Goal: Task Accomplishment & Management: Use online tool/utility

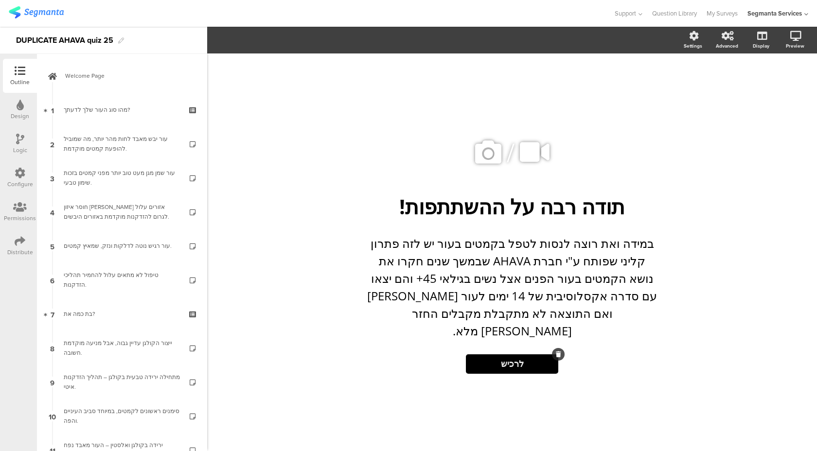
click at [499, 355] on button "לרכיש" at bounding box center [512, 364] width 92 height 19
click at [502, 358] on span "לרכיש" at bounding box center [512, 364] width 23 height 13
click at [505, 358] on span "לרכיש" at bounding box center [512, 364] width 23 height 13
click at [511, 358] on span "לרכיש" at bounding box center [512, 364] width 23 height 13
click at [504, 358] on span "לרכיש" at bounding box center [512, 364] width 23 height 13
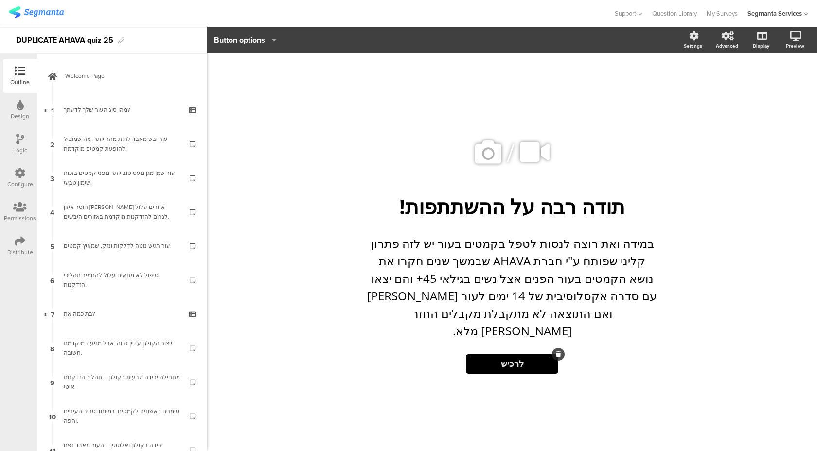
click at [272, 38] on icon "button" at bounding box center [272, 40] width 10 height 8
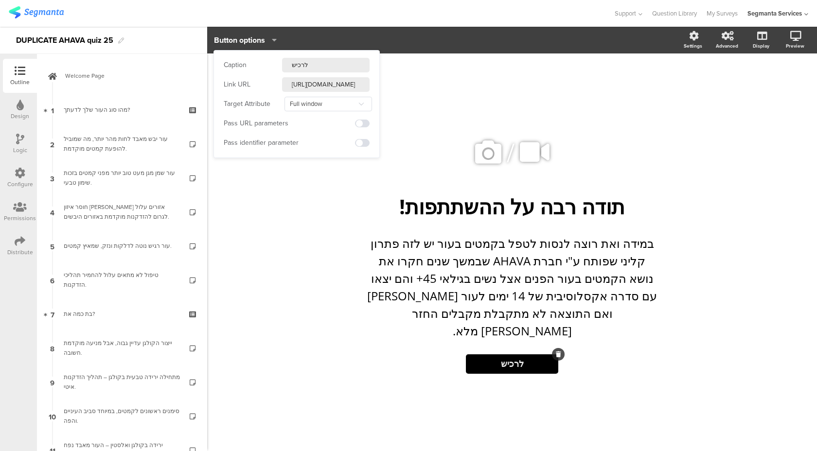
click at [291, 65] on input "לרכיש" at bounding box center [326, 65] width 88 height 15
drag, startPoint x: 328, startPoint y: 65, endPoint x: 211, endPoint y: 64, distance: 117.2
click at [212, 65] on body "You are using an unsupported version of Internet Explorer. Unsupported browsers…" at bounding box center [408, 225] width 817 height 451
type input "לרכישה"
click at [310, 80] on input "https://wam8a792mdk10vr5-56123785385.shopifypreview.com/products_preview?previe…" at bounding box center [326, 84] width 88 height 15
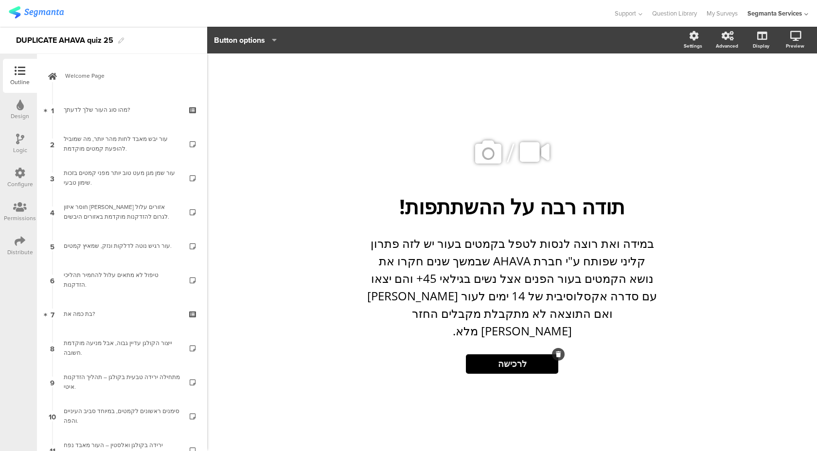
click at [307, 339] on div "/ תודה רבה על ההשתתפות! תודה רבה על ההשתתפות! במידה ואת רוצה לנסות לטפל בקמטים …" at bounding box center [512, 253] width 610 height 398
click at [478, 284] on p "במידה ואת רוצה לנסות לטפל בקמטים בעור יש לזה פתרון קליני שפותח ע"י חברת AHAVA ש…" at bounding box center [512, 287] width 292 height 105
click at [517, 220] on div "תודה רבה על ההשתתפות! תודה רבה על ההשתתפות!" at bounding box center [512, 206] width 365 height 33
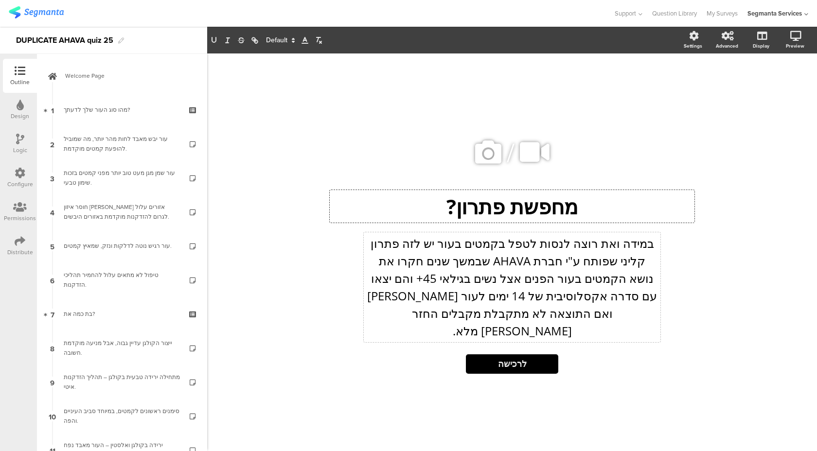
click at [572, 278] on div "במידה ואת רוצה לנסות לטפל בקמטים בעור יש לזה פתרון קליני שפותח ע"י חברת AHAVA ש…" at bounding box center [512, 287] width 297 height 110
click at [449, 323] on p "במידה ואת רוצה לנסות לטפל בקמטים בעור יש לזה פתרון קליני שפותח ע"י חברת AHAVA ש…" at bounding box center [512, 287] width 292 height 105
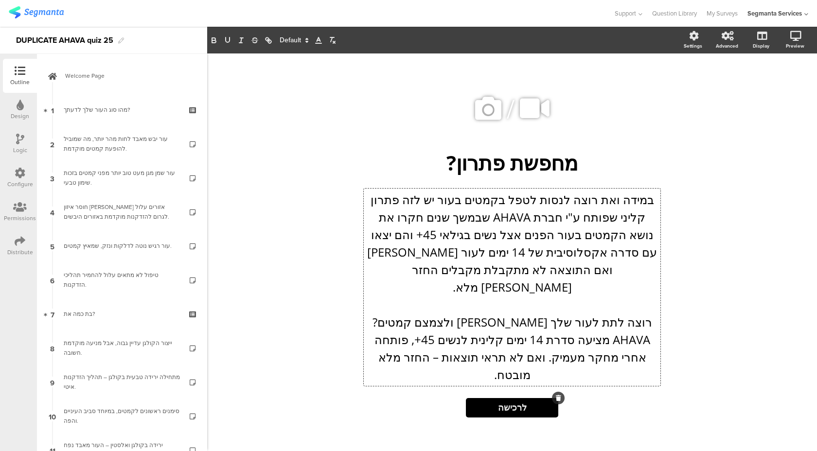
click at [494, 398] on button "לרכישה" at bounding box center [512, 407] width 92 height 19
click at [500, 402] on span "לרכישה" at bounding box center [512, 408] width 29 height 13
click at [478, 398] on button "לרכישה" at bounding box center [512, 407] width 92 height 19
click at [504, 402] on span "לרכישה" at bounding box center [512, 408] width 29 height 13
click at [229, 38] on span "Button options" at bounding box center [239, 40] width 51 height 11
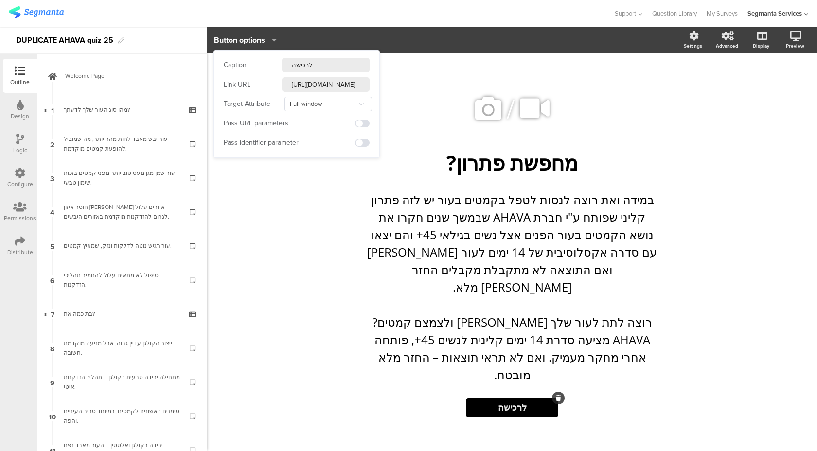
click at [290, 68] on input "לרכישה" at bounding box center [326, 65] width 88 height 15
type input "לרכישה ב-30% הנחה"
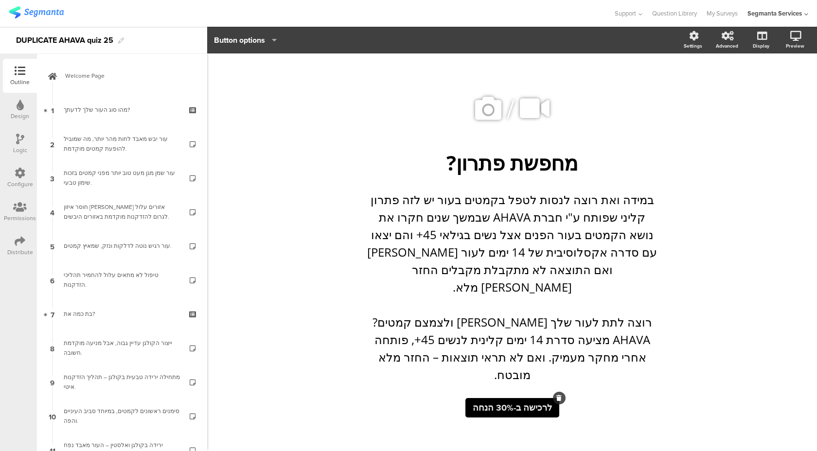
click at [320, 210] on div "/ מחפשת פתרון? מחפשת פתרון? במידה ואת רוצה לנסות לטפל בקמטים בעור יש לזה פתרון …" at bounding box center [512, 252] width 389 height 359
click at [589, 335] on div "במידה ואת רוצה לנסות לטפל בקמטים בעור יש לזה פתרון קליני שפותח ע"י חברת AHAVA ש…" at bounding box center [512, 287] width 297 height 197
click at [586, 335] on p "רוצה לתת לעור שלך זוהר ולצמצם קמטים? AHAVA מציעה סדרת 14 ימים קלינית לנשים 45+,…" at bounding box center [512, 349] width 292 height 70
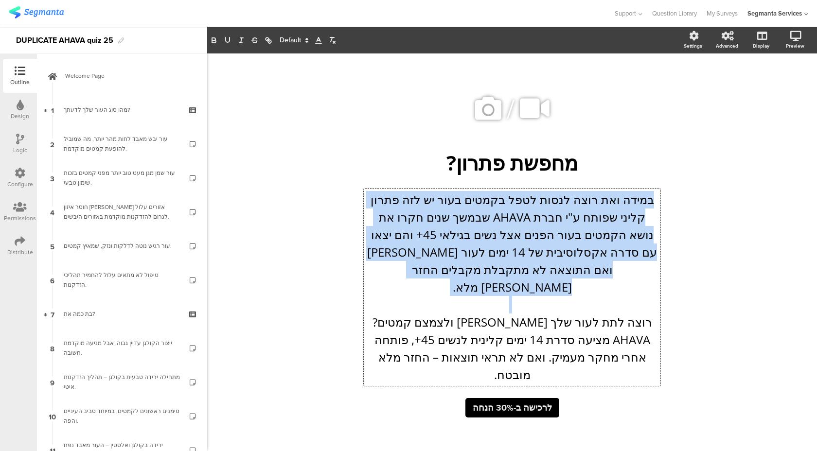
drag, startPoint x: 653, startPoint y: 321, endPoint x: 657, endPoint y: 217, distance: 103.2
click at [657, 217] on div "במידה ואת רוצה לנסות לטפל בקמטים בעור יש לזה פתרון קליני שפותח ע"י חברת AHAVA ש…" at bounding box center [512, 287] width 292 height 193
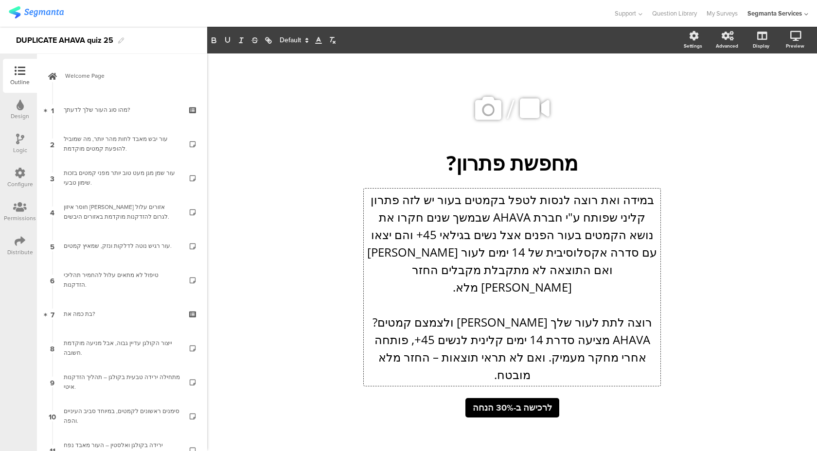
click at [617, 276] on p "במידה ואת רוצה לנסות לטפל בקמטים בעור יש לזה פתרון קליני שפותח ע"י חברת AHAVA ש…" at bounding box center [512, 243] width 292 height 105
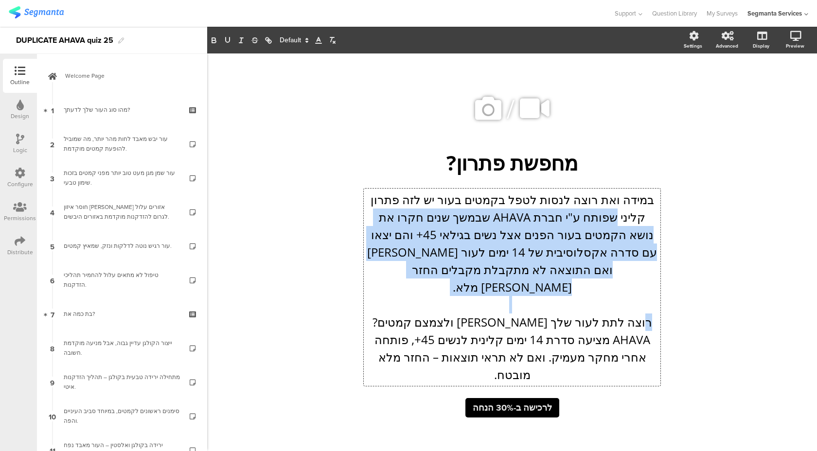
drag, startPoint x: 642, startPoint y: 320, endPoint x: 659, endPoint y: 236, distance: 85.3
click at [659, 236] on div "במידה ואת רוצה לנסות לטפל בקמטים בעור יש לזה פתרון קליני שפותח ע"י חברת AHAVA ש…" at bounding box center [512, 287] width 297 height 197
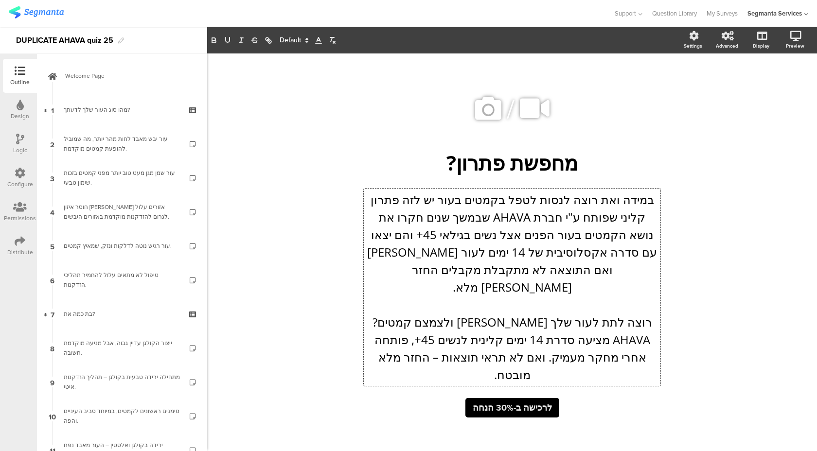
click at [493, 338] on p "רוצה לתת לעור שלך זוהר ולצמצם קמטים? AHAVA מציעה סדרת 14 ימים קלינית לנשים 45+,…" at bounding box center [512, 349] width 292 height 70
click at [385, 337] on p "רוצה לתת לעור שלך זוהר ולצמצם קמטים? AHAVA מציעה סדרת 14 ימים קלינית לנשים 45+,…" at bounding box center [512, 349] width 292 height 70
drag, startPoint x: 585, startPoint y: 338, endPoint x: 555, endPoint y: 338, distance: 29.7
click at [555, 338] on p "רוצה לתת לעור שלך זוהר ולצמצם קמטים? AHAVA מציעה סדרת 14 ימים קלינית לנשים 45+,…" at bounding box center [512, 349] width 292 height 70
drag, startPoint x: 650, startPoint y: 272, endPoint x: 599, endPoint y: 269, distance: 51.1
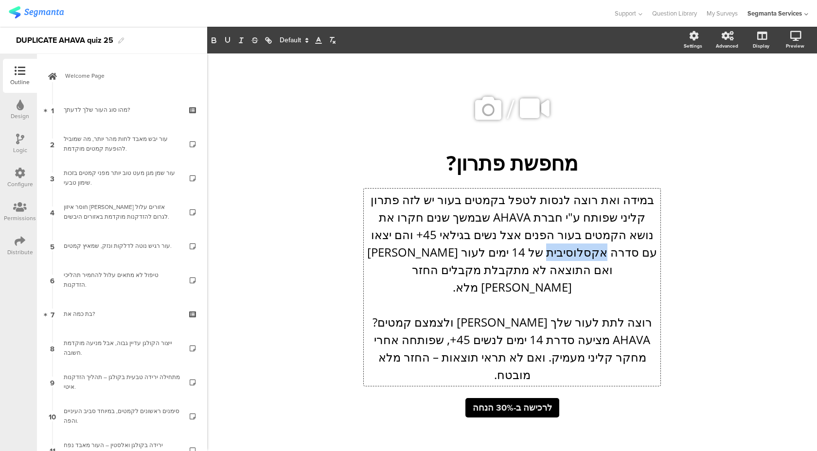
click at [599, 269] on p "במידה ואת רוצה לנסות לטפל בקמטים בעור יש לזה פתרון קליני שפותח ע"י חברת AHAVA ש…" at bounding box center [512, 243] width 292 height 105
copy p "אקסלוסיבית"
click at [632, 337] on p "רוצה לתת לעור שלך זוהר ולצמצם קמטים? AHAVA מציעה סדרת 14 ימים לנשים 45+, שפותחה…" at bounding box center [512, 349] width 292 height 70
click at [473, 337] on p "רוצה לתת לעור שלך זוהר ולצמצם קמטים? AHAVA מציעה סדרה אקסלוסיבית של 14 ימים לנש…" at bounding box center [512, 349] width 292 height 70
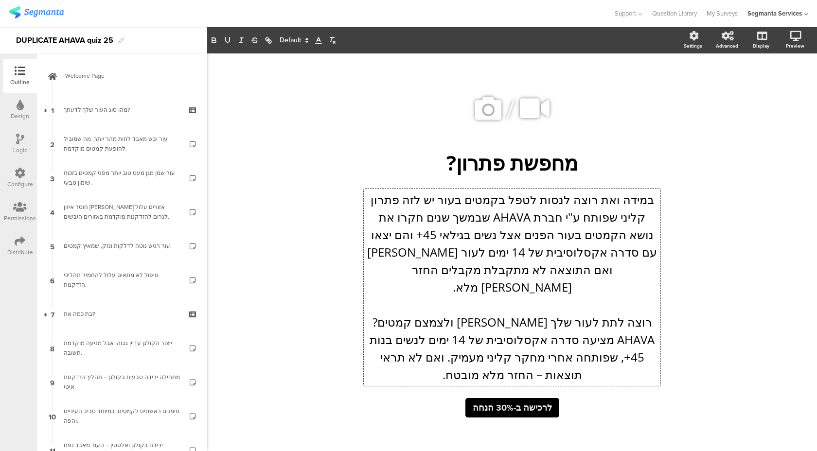
click at [524, 347] on p "רוצה לתת לעור שלך זוהר ולצמצם קמטים? AHAVA מציעה סדרה אקסלוסיבית של 14 ימים לנש…" at bounding box center [512, 349] width 292 height 70
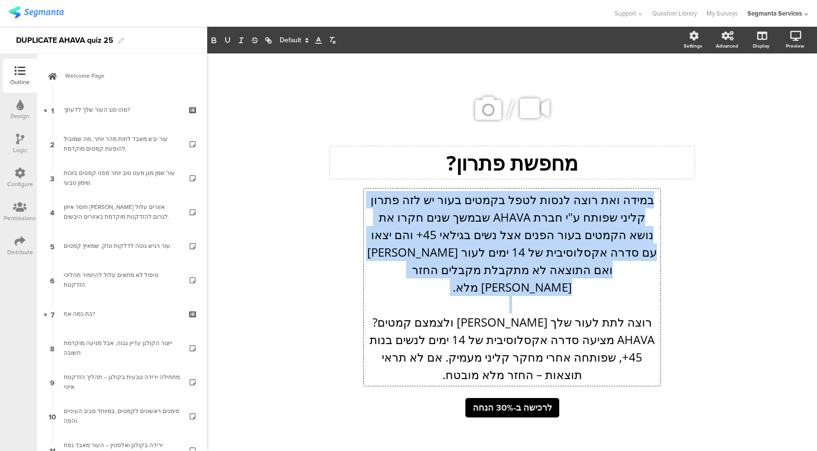
drag, startPoint x: 647, startPoint y: 311, endPoint x: 666, endPoint y: 169, distance: 143.8
click at [666, 169] on div "/ מחפשת פתרון? מחפשת פתרון? במידה ואת רוצה לנסות לטפל בקמטים בעור יש לזה פתרון …" at bounding box center [512, 252] width 389 height 359
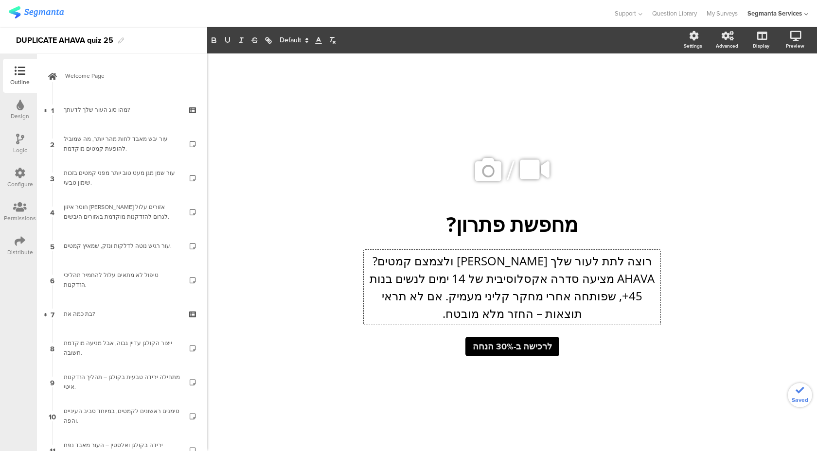
click at [624, 390] on div "/ מחפשת פתרון? מחפשת פתרון? רוצה לתת לעור שלך זוהר ולצמצם קמטים? AHAVA מציעה סד…" at bounding box center [512, 248] width 409 height 388
click at [524, 295] on div "רוצה לתת לעור שלך זוהר ולצמצם קמטים? AHAVA מציעה סדרה אקסלוסיבית של 14 ימים לנש…" at bounding box center [512, 287] width 297 height 75
click at [681, 334] on div "/ מחפשת פתרון? מחפשת פתרון? רוצה לתת לעור שלך זוהר ולצמצם קמטים? AHAVA מציעה סד…" at bounding box center [512, 252] width 389 height 237
drag, startPoint x: 519, startPoint y: 257, endPoint x: 494, endPoint y: 257, distance: 25.8
click at [494, 257] on div "רוצה לתת לעור שלך זוהר ולצמצם קמטים? AHAVA מציעה סדרה אקסלוסיבית של 14 ימים לנש…" at bounding box center [512, 287] width 297 height 75
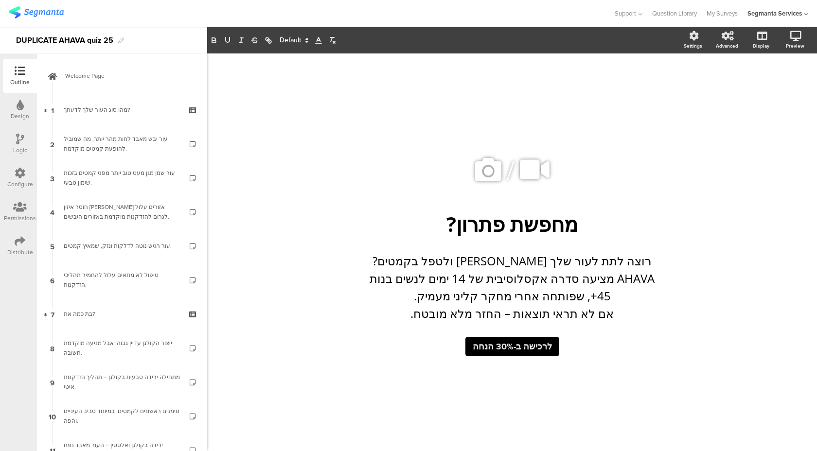
click at [658, 370] on div "/ מחפשת פתרון? מחפשת פתרון? רוצה לתת לעור שלך זוהר ולטפל בקמטים? AHAVA מציעה סד…" at bounding box center [512, 252] width 389 height 237
click at [503, 311] on div "רוצה לתת לעור שלך זוהר ולטפל בקמטים? AHAVA מציעה סדרה אקסלוסיבית של 14 ימים לנש…" at bounding box center [512, 287] width 297 height 75
click at [630, 365] on div "/ מחפשת פתרון? מחפשת פתרון? רוצה לתת לעור שלך זוהר ולטפל בקמטים? AHAVA מציעה סד…" at bounding box center [512, 252] width 389 height 237
click at [787, 83] on link at bounding box center [782, 88] width 21 height 18
click at [454, 295] on div "רוצה לתת לעור שלך זוהר ולטפל בקמטים? AHAVA מציעה סדרה אקסלוסיבית של 14 ימים לנש…" at bounding box center [512, 287] width 297 height 75
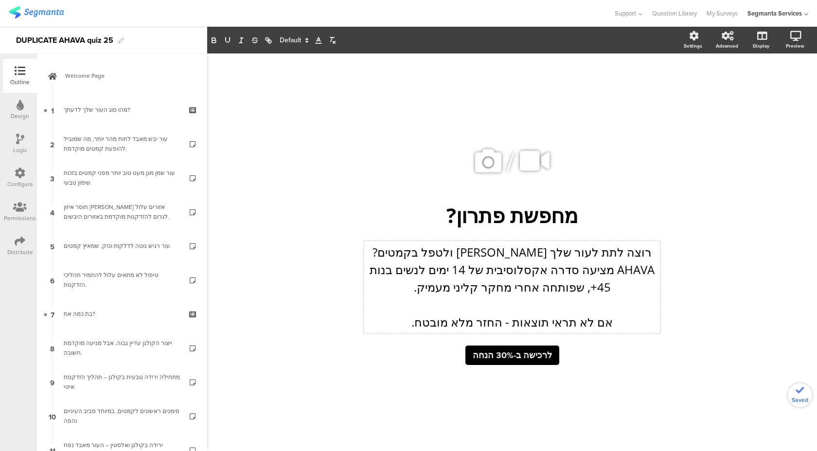
click at [616, 392] on div "/ מחפשת פתרון? מחפשת פתרון? רוצה לתת לעור שלך זוהר ולטפל בקמטים? AHAVA מציעה סד…" at bounding box center [512, 248] width 409 height 388
click at [784, 89] on icon at bounding box center [783, 87] width 8 height 12
click at [604, 324] on div "רוצה לתת לעור שלך זוהר ולטפל בקמטים? AHAVA מציעה סדרה אקסלוסיבית של 14 ימים לנש…" at bounding box center [512, 287] width 297 height 92
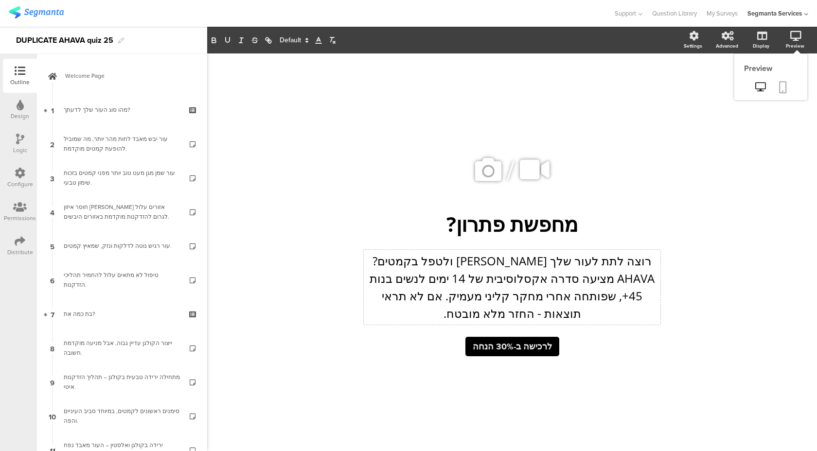
click at [780, 79] on link at bounding box center [782, 88] width 21 height 18
click at [455, 258] on div "רוצה לתת לעור שלך זוהר ולטפל בקמטים? AHAVA מציעה סדרה אקסלוסיבית של 14 ימים לנש…" at bounding box center [512, 287] width 297 height 75
drag, startPoint x: 579, startPoint y: 257, endPoint x: 564, endPoint y: 255, distance: 15.3
click at [564, 255] on p "רוצה לתת לעור שלך זוהר ולטפל בקמטים?" at bounding box center [512, 261] width 292 height 18
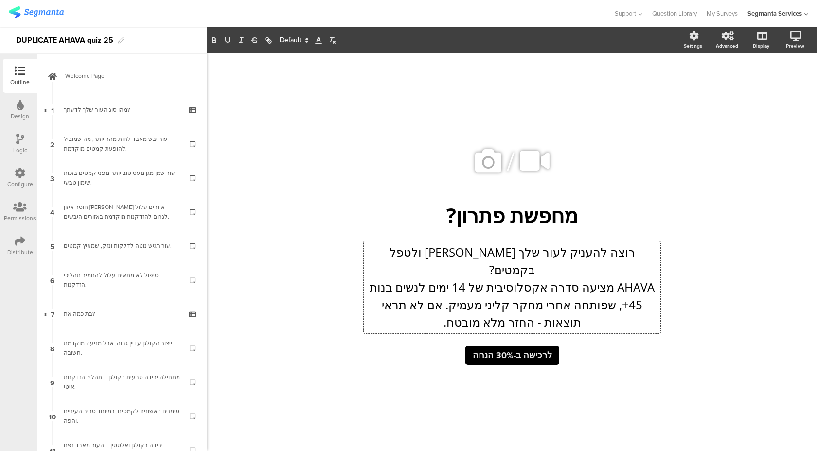
click at [21, 251] on div "Distribute" at bounding box center [20, 252] width 26 height 9
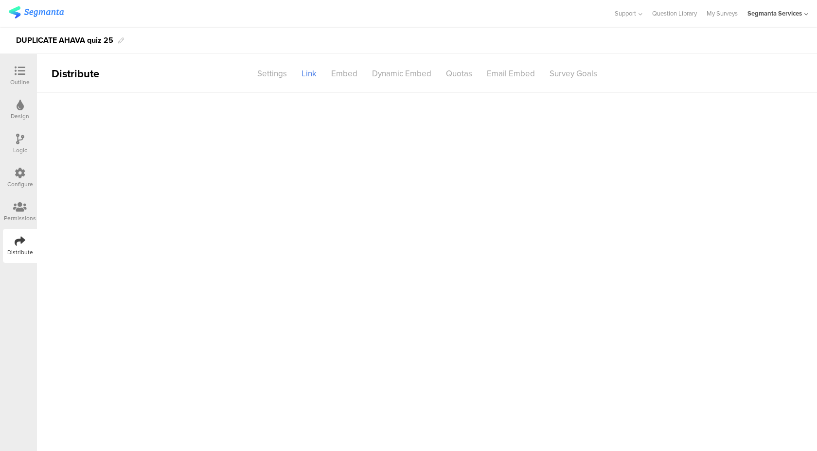
click at [23, 72] on icon at bounding box center [20, 71] width 11 height 11
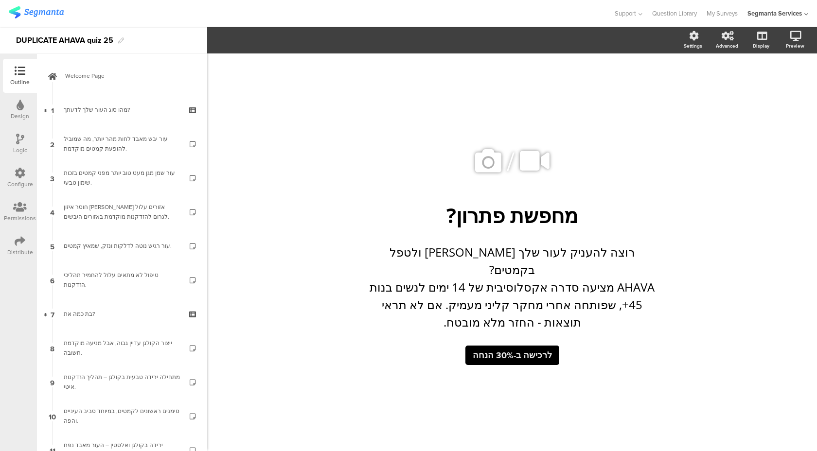
click at [56, 37] on div "DUPLICATE AHAVA quiz 25" at bounding box center [64, 41] width 97 height 16
drag, startPoint x: 60, startPoint y: 39, endPoint x: 2, endPoint y: 39, distance: 57.4
click at [2, 39] on div "DUPLICATE AHAVA quiz 25" at bounding box center [103, 40] width 207 height 27
click at [67, 42] on div "AHAVA quiz 25" at bounding box center [43, 41] width 54 height 16
click at [69, 41] on div "AHAVA quiz 25" at bounding box center [43, 41] width 54 height 16
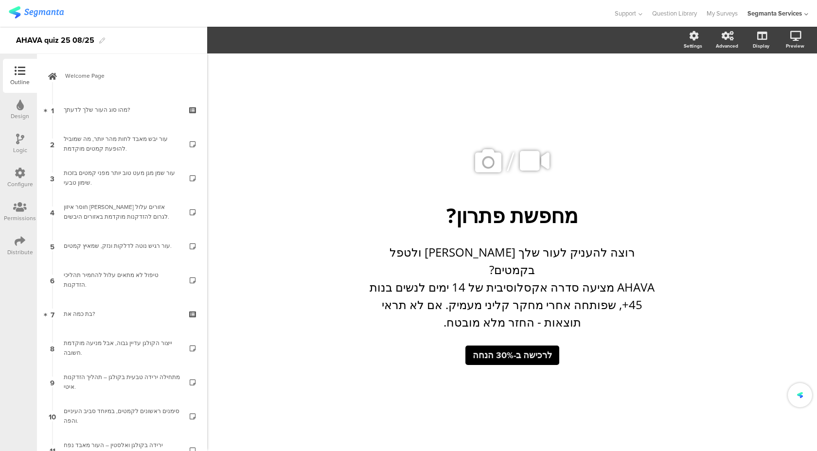
click at [24, 234] on div "Distribute" at bounding box center [20, 246] width 34 height 34
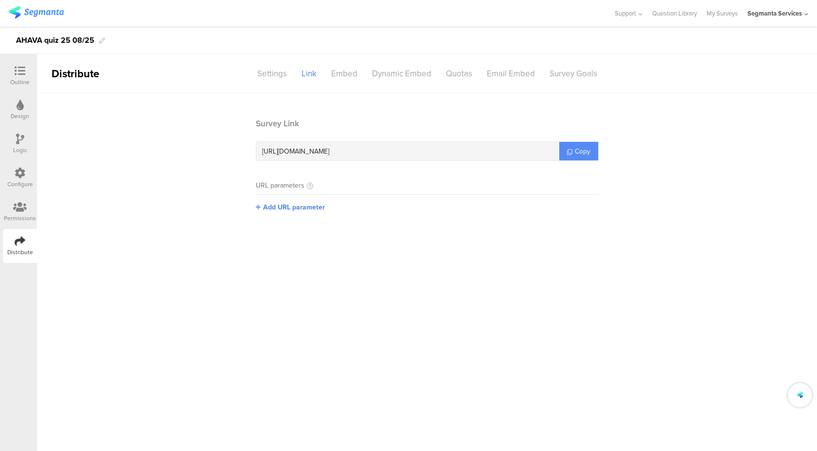
click at [582, 144] on link "Copy" at bounding box center [578, 151] width 39 height 18
click at [28, 75] on div at bounding box center [19, 72] width 19 height 12
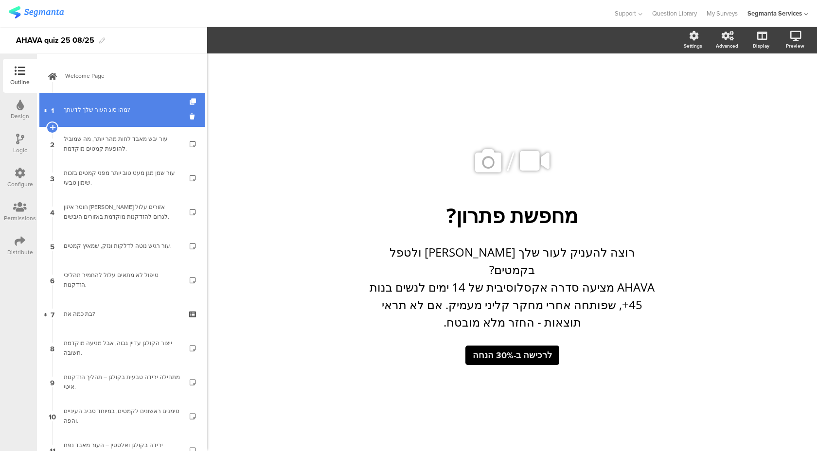
click at [134, 111] on div "מהו סוג העור שלך לדעתך?" at bounding box center [122, 110] width 116 height 10
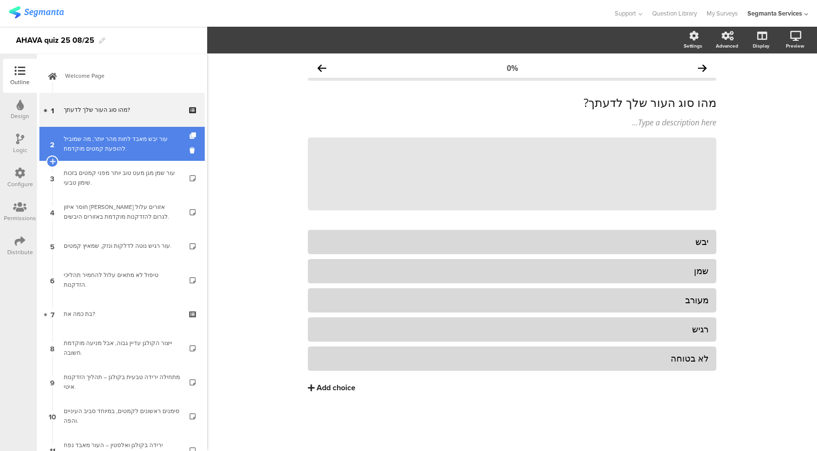
click at [121, 149] on div "עור יבש מאבד לחות מהר יותר, מה שמוביל להופעת קמטים מוקדמת." at bounding box center [122, 143] width 116 height 19
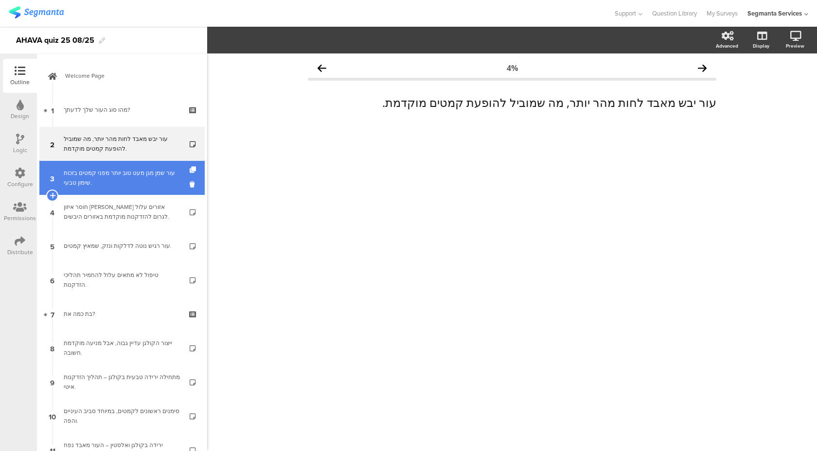
click at [119, 185] on div "עור שמן מגן מעט טוב יותר מפני קמטים בזכות שימון טבעי." at bounding box center [122, 177] width 116 height 19
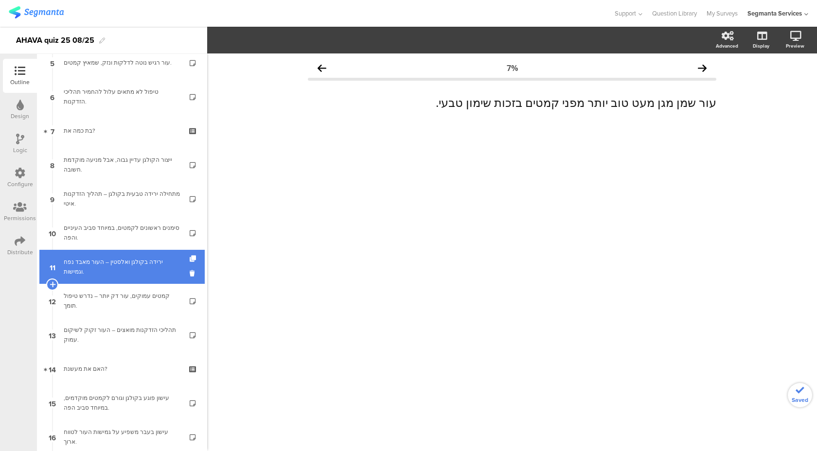
scroll to position [214, 0]
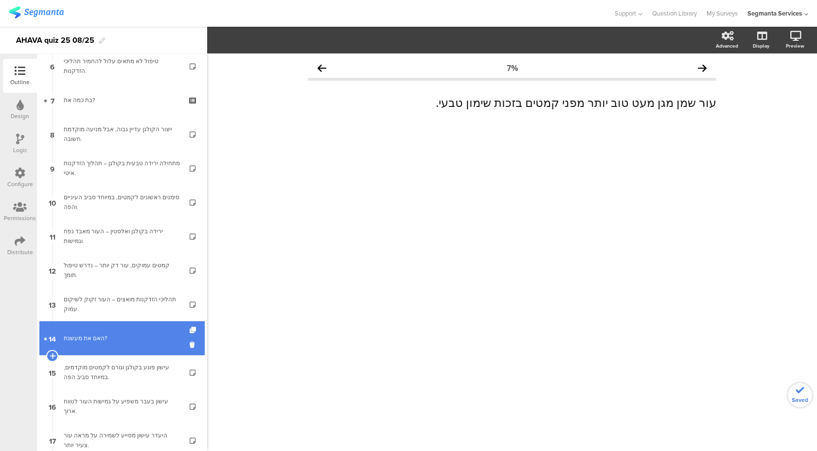
click at [143, 335] on div "האם את מעשנת?" at bounding box center [122, 339] width 116 height 10
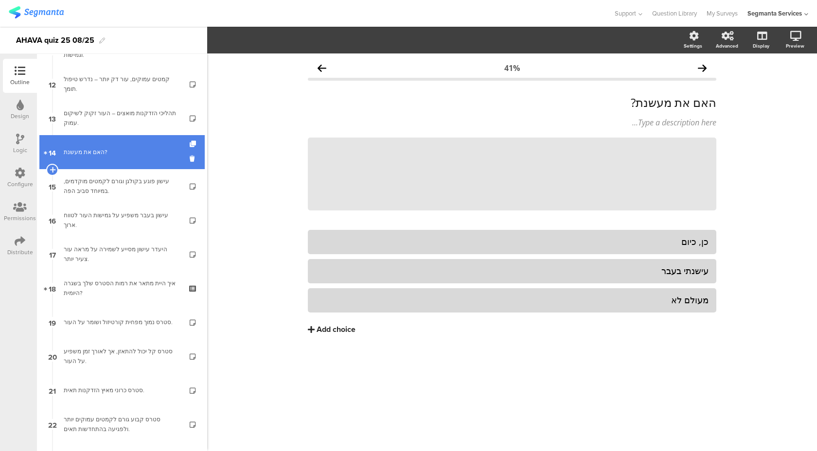
scroll to position [417, 0]
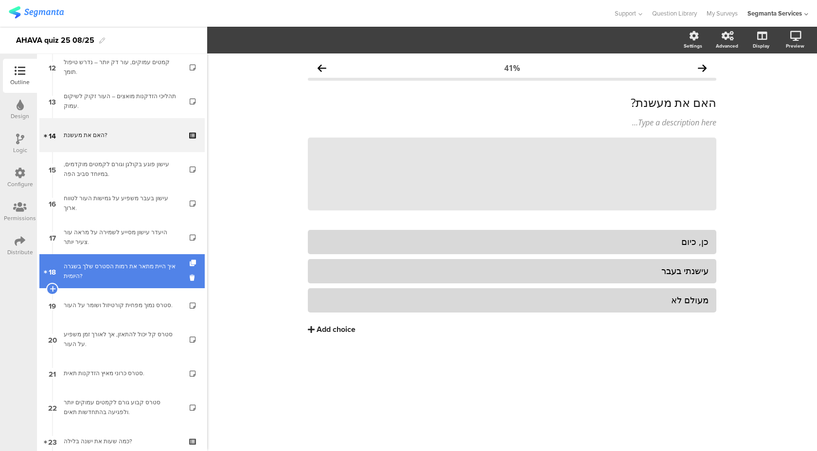
click at [154, 274] on div "איך היית מתאר את רמות הסטרס שלך בשגרה היומית?" at bounding box center [122, 271] width 116 height 19
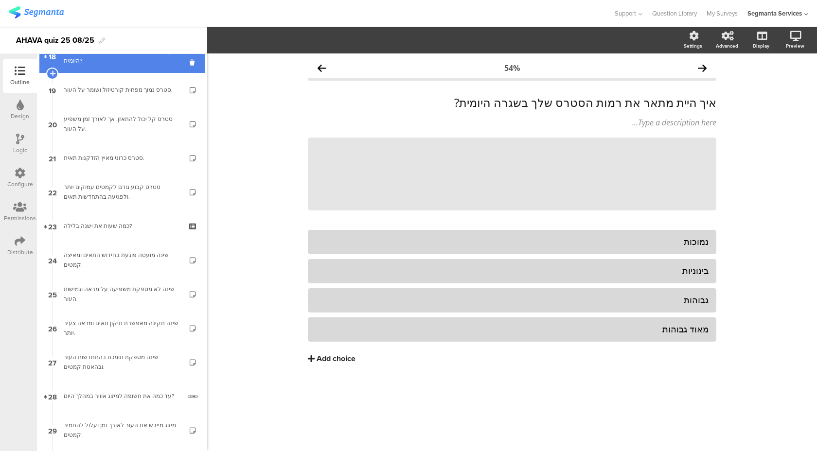
scroll to position [654, 0]
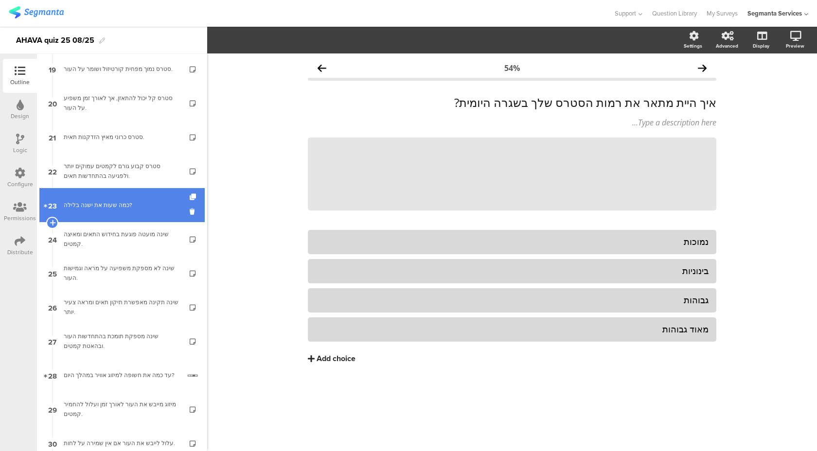
click at [168, 214] on link "23 כמה שעות את ישנה בלילה?" at bounding box center [121, 205] width 165 height 34
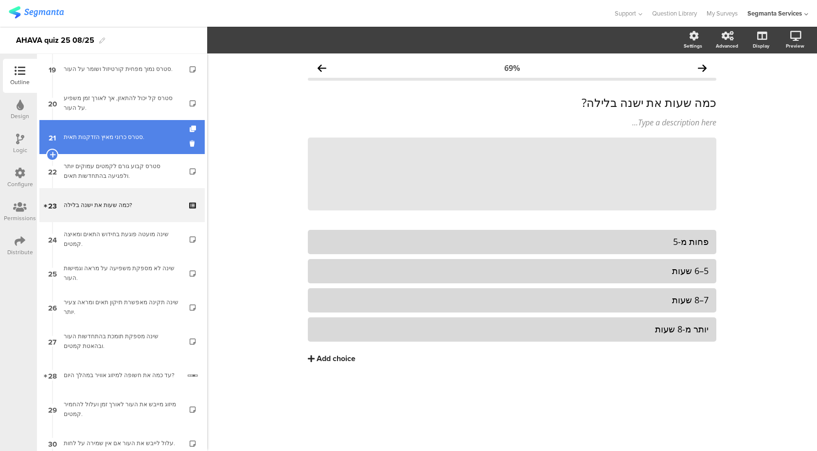
click at [163, 148] on link "21 סטרס כרוני מאיץ הזדקנות תאית." at bounding box center [121, 137] width 165 height 34
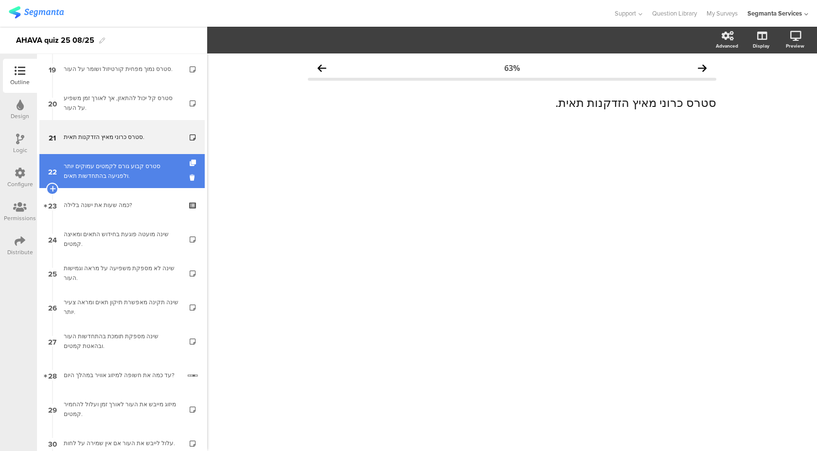
click at [161, 181] on link "22 סטרס קבוע גורם לקמטים עמוקים יותר ולפגיעה בהתחדשות תאים." at bounding box center [121, 171] width 165 height 34
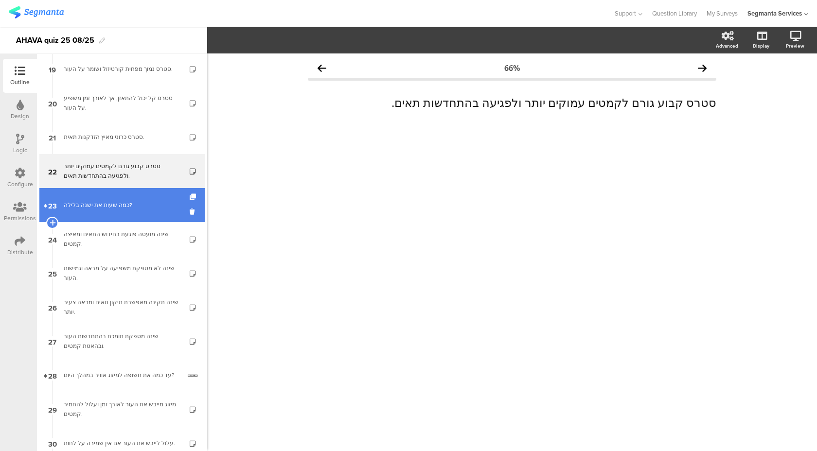
click at [161, 209] on div "כמה שעות את ישנה בלילה?" at bounding box center [122, 205] width 116 height 10
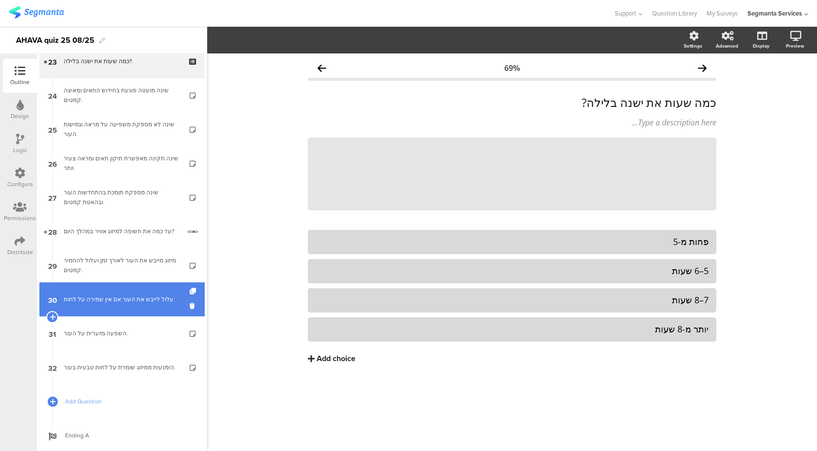
scroll to position [821, 0]
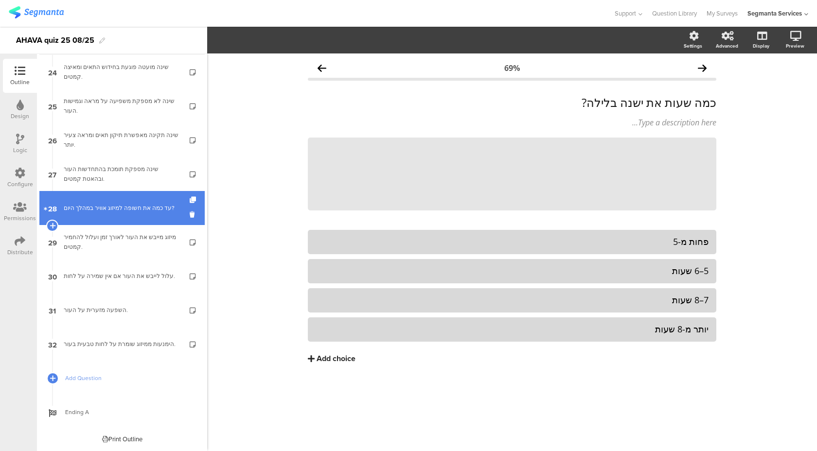
click at [146, 209] on div "עד כמה את חשופה למיזוג אוויר במהלך היום?" at bounding box center [122, 208] width 117 height 10
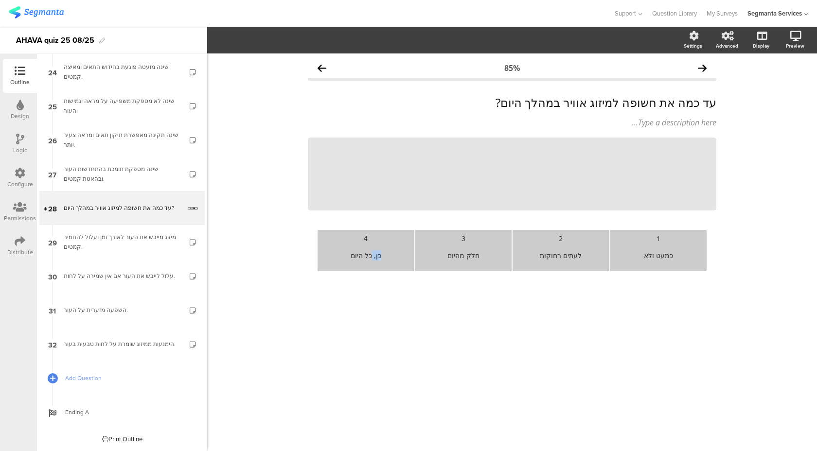
drag, startPoint x: 372, startPoint y: 256, endPoint x: 398, endPoint y: 252, distance: 26.6
click at [398, 252] on div "כן, כל היום" at bounding box center [365, 256] width 89 height 24
click at [536, 291] on div "1 כמעט ולא 2 לעתים רחוקות 3 חלק מהיום 4 כל היום" at bounding box center [512, 267] width 409 height 75
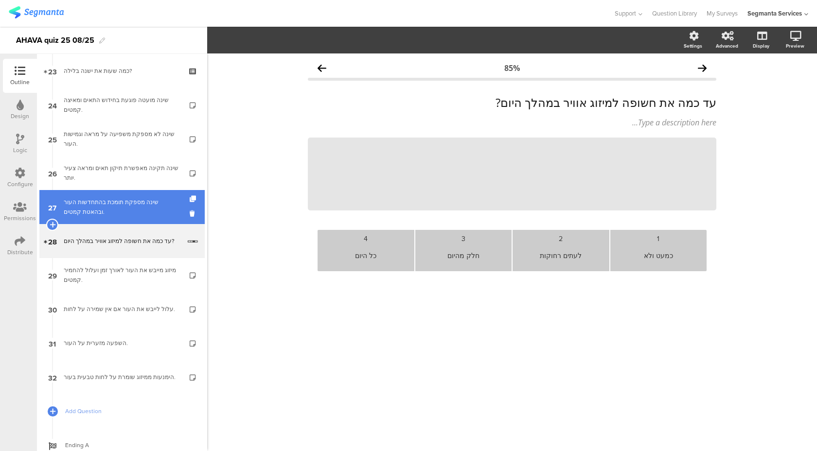
scroll to position [751, 0]
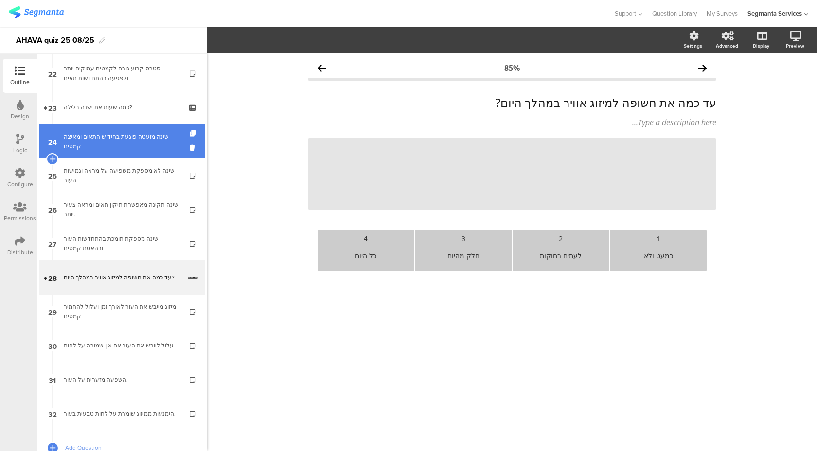
click at [148, 144] on div "שינה מועטה פוגעת בחידוש התאים ומאיצה קמטים." at bounding box center [122, 141] width 116 height 19
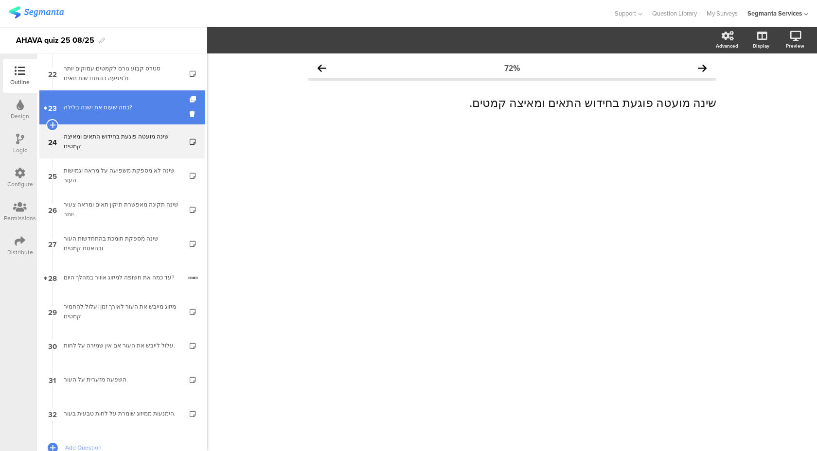
click at [147, 110] on div "כמה שעות את ישנה בלילה?" at bounding box center [122, 108] width 116 height 10
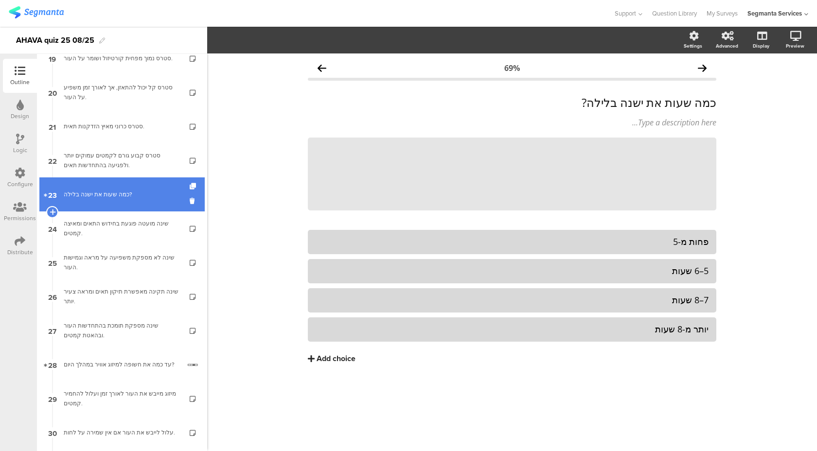
scroll to position [624, 0]
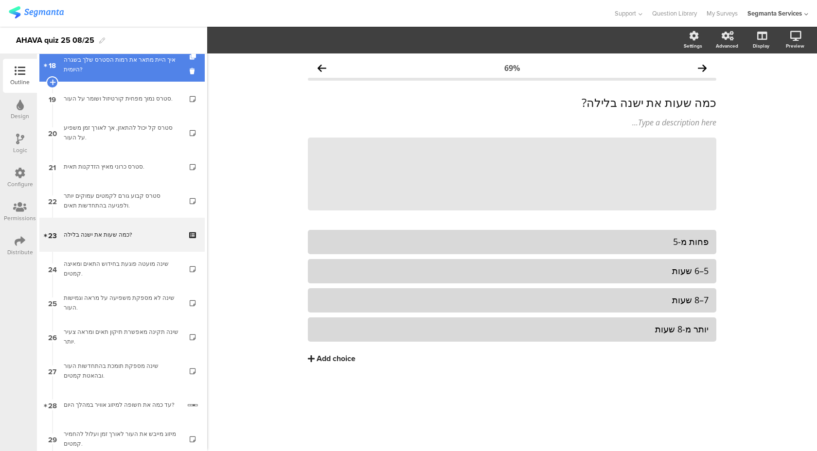
click at [159, 76] on link "18 איך היית מתאר את רמות הסטרס שלך בשגרה היומית?" at bounding box center [121, 65] width 165 height 34
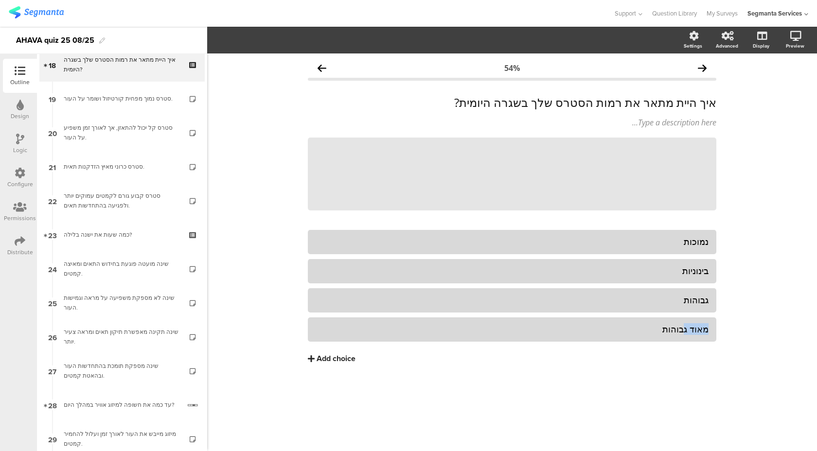
drag, startPoint x: 687, startPoint y: 330, endPoint x: 718, endPoint y: 326, distance: 31.9
click at [718, 326] on div "54% איך היית מתאר את רמות הסטרס שלך בשגרה היומית? איך היית מתאר את רמות הסטרס ש…" at bounding box center [512, 232] width 428 height 357
click at [671, 331] on div "גבוהות" at bounding box center [512, 329] width 393 height 11
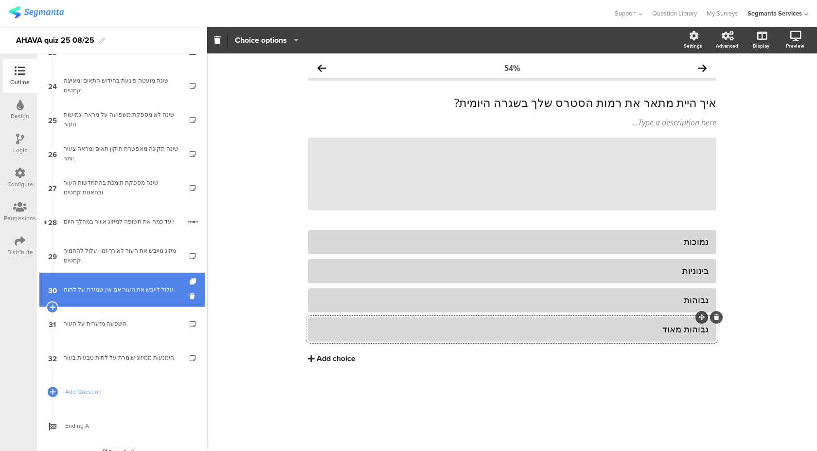
scroll to position [821, 0]
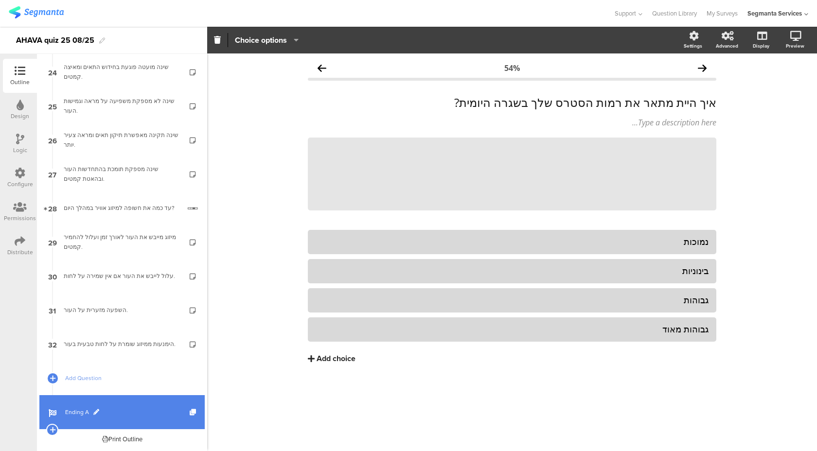
click at [145, 396] on link "Ending A" at bounding box center [121, 412] width 165 height 34
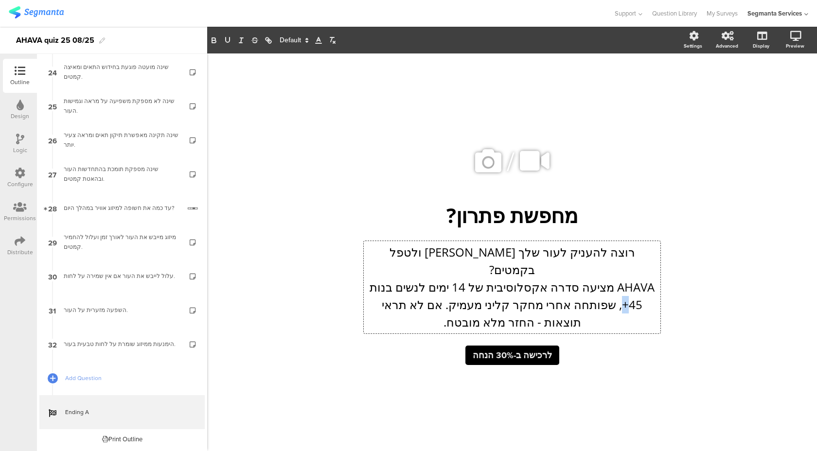
drag, startPoint x: 642, startPoint y: 290, endPoint x: 636, endPoint y: 291, distance: 6.8
click at [636, 291] on div "רוצה להעניק לעור שלך זוהר ולטפל בקמטים? AHAVA מציעה סדרה אקסלוסיבית של 14 ימים …" at bounding box center [512, 287] width 297 height 92
click at [683, 363] on div "/ מחפשת פתרון? מחפשת פתרון? רוצה להעניק לעור שלך זוהר ולטפל בקמטים? AHAVA מציעה…" at bounding box center [512, 252] width 389 height 254
